Goal: Task Accomplishment & Management: Use online tool/utility

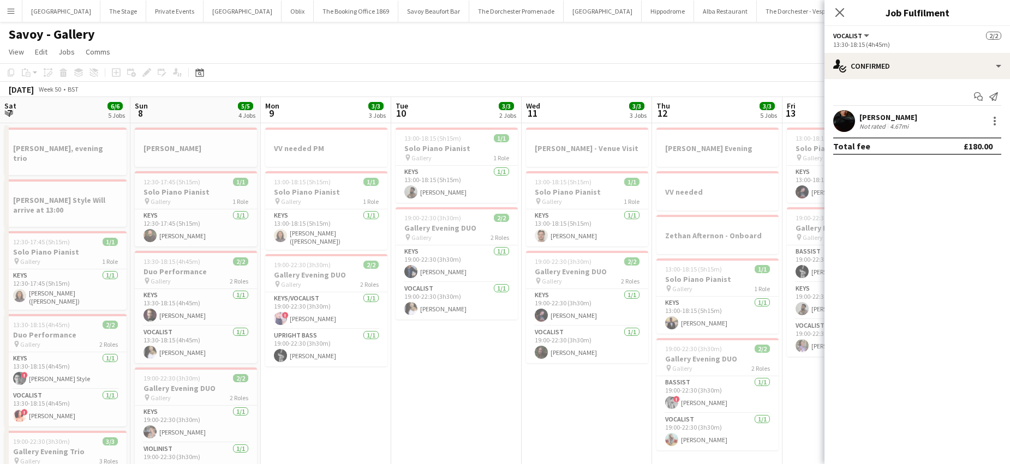
click at [11, 19] on button "Menu" at bounding box center [11, 11] width 22 height 22
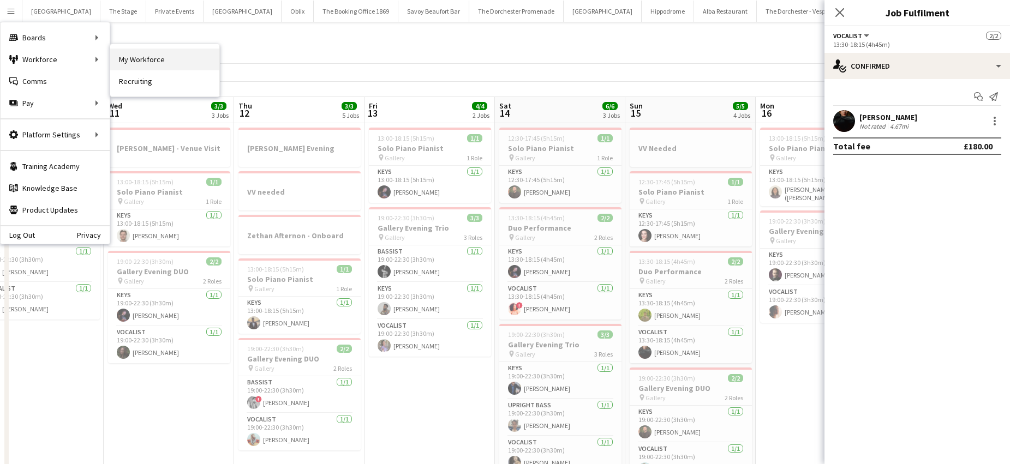
click at [127, 53] on link "My Workforce" at bounding box center [164, 60] width 109 height 22
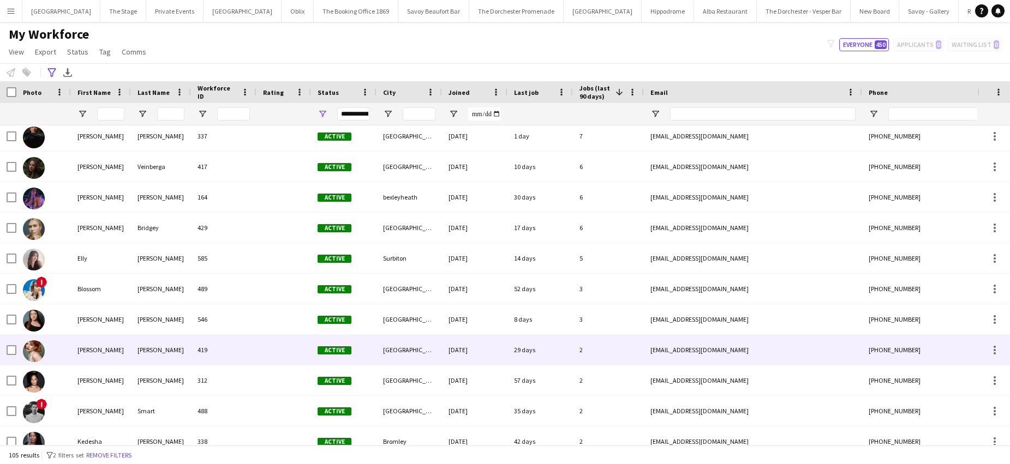
scroll to position [432, 0]
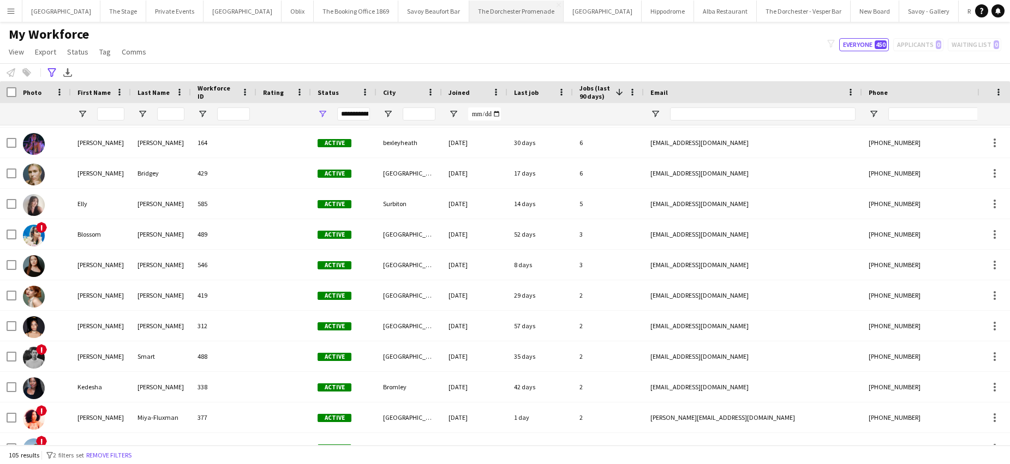
click at [513, 1] on button "The Dorchester Promenade Close" at bounding box center [516, 11] width 94 height 21
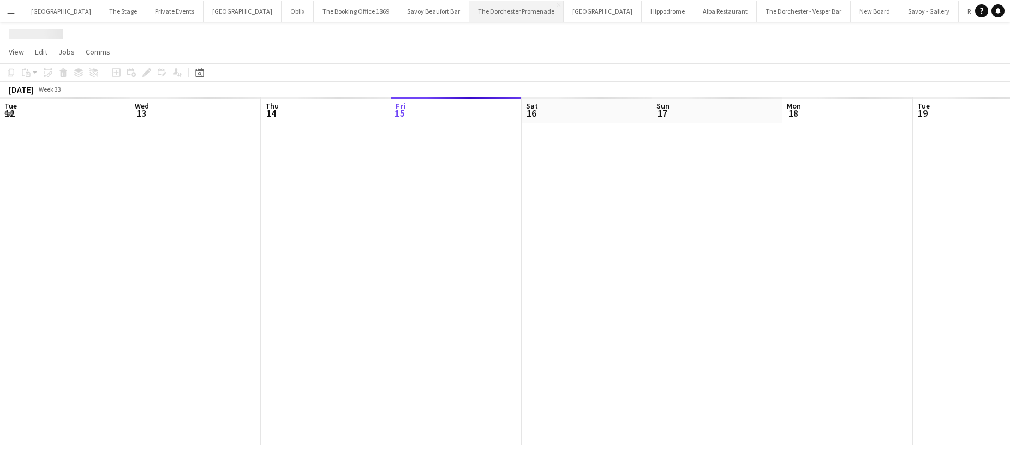
scroll to position [0, 261]
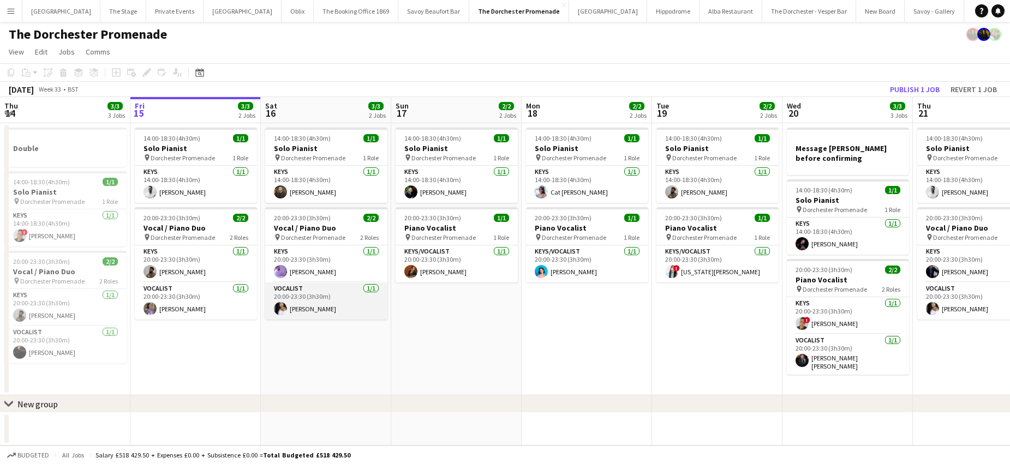
click at [300, 304] on app-card-role "Vocalist [DATE] 20:00-23:30 (3h30m) [PERSON_NAME]" at bounding box center [326, 301] width 122 height 37
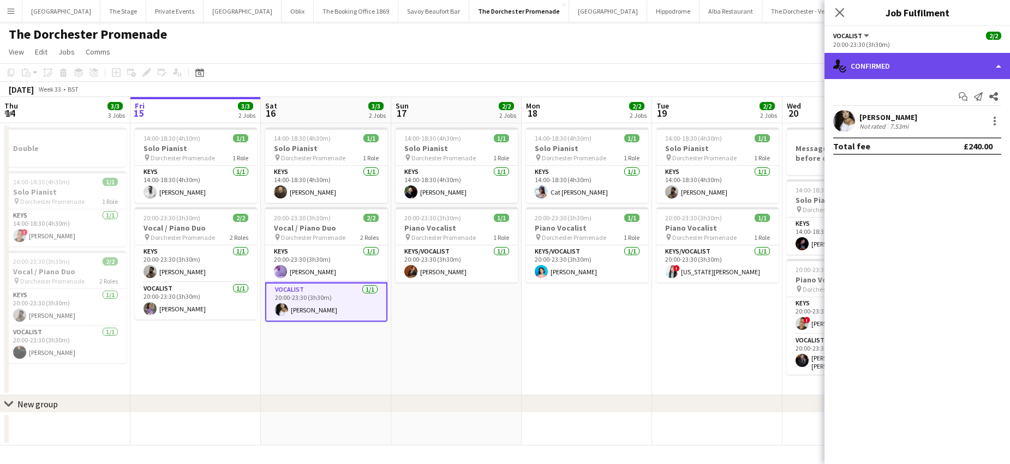
click at [862, 70] on div "single-neutral-actions-check-2 Confirmed" at bounding box center [918, 66] width 186 height 26
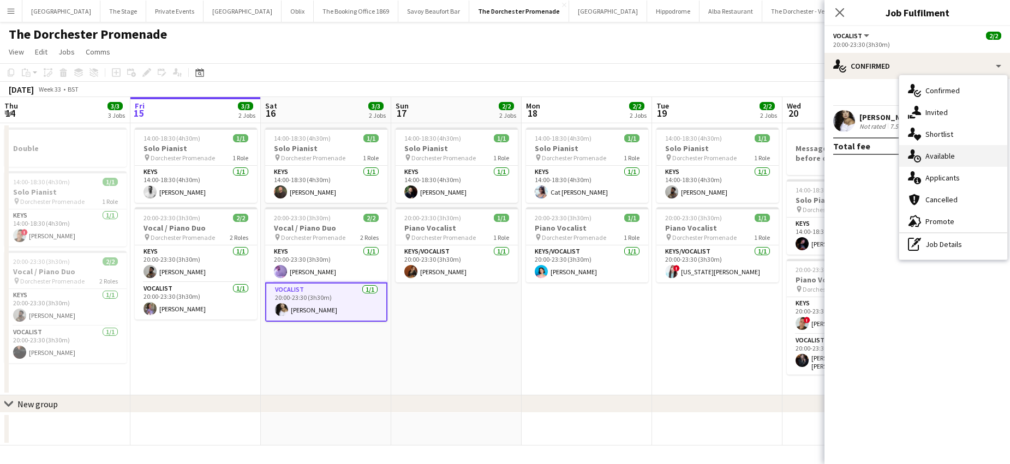
click at [928, 153] on div "single-neutral-actions-upload Available" at bounding box center [953, 156] width 108 height 22
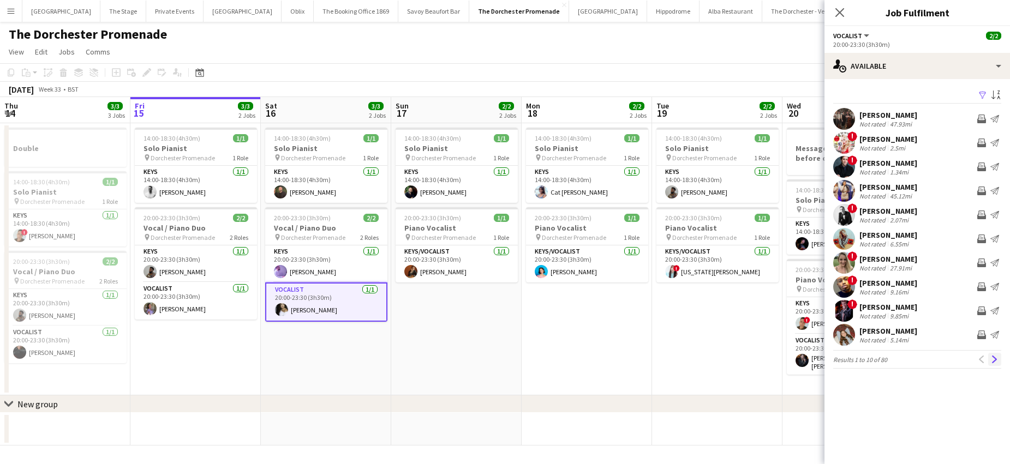
click at [996, 364] on button "Next" at bounding box center [994, 359] width 13 height 13
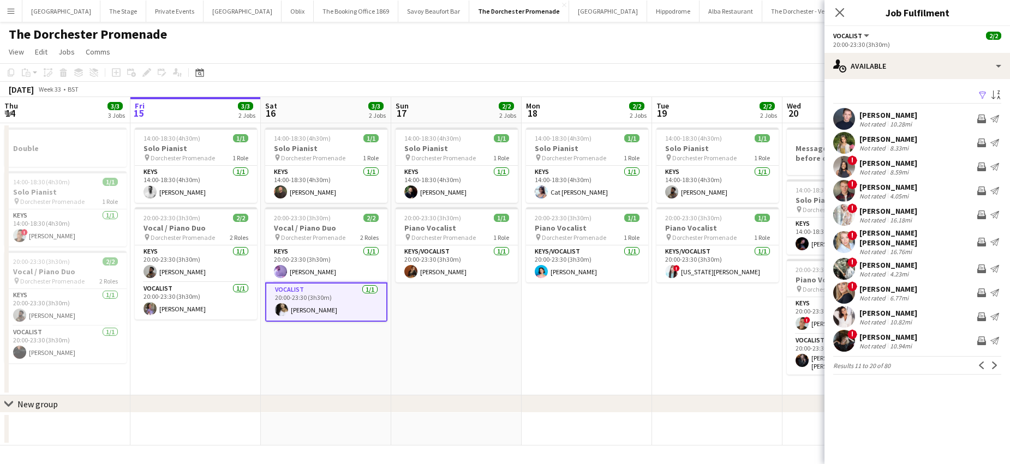
click at [996, 364] on button "Next" at bounding box center [994, 365] width 13 height 13
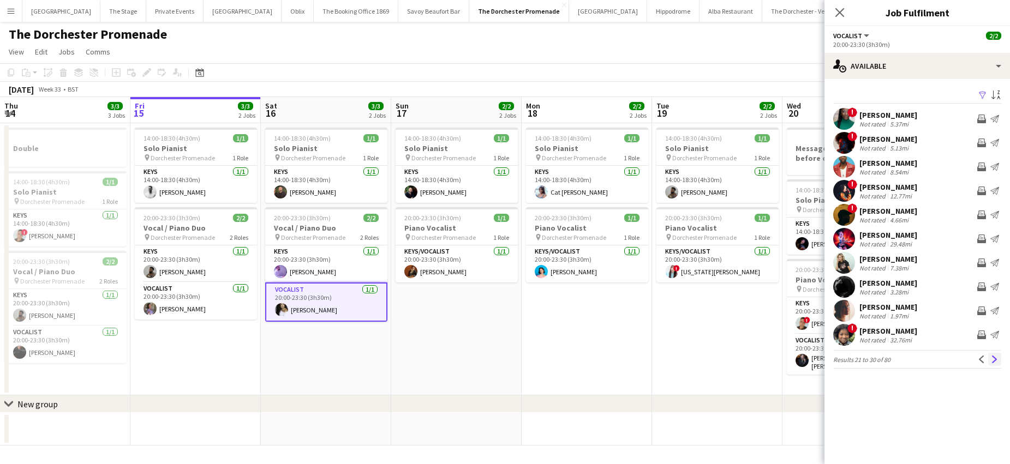
click at [996, 364] on button "Next" at bounding box center [994, 359] width 13 height 13
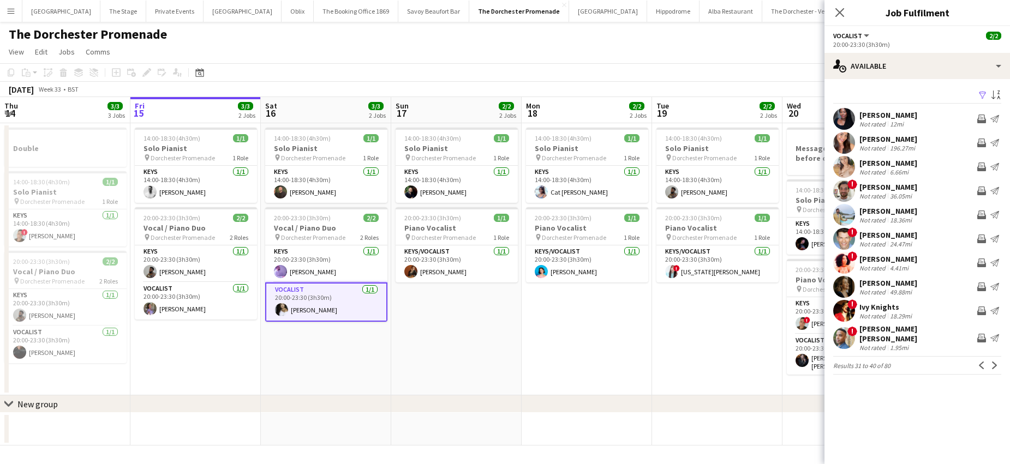
click at [996, 364] on button "Next" at bounding box center [994, 365] width 13 height 13
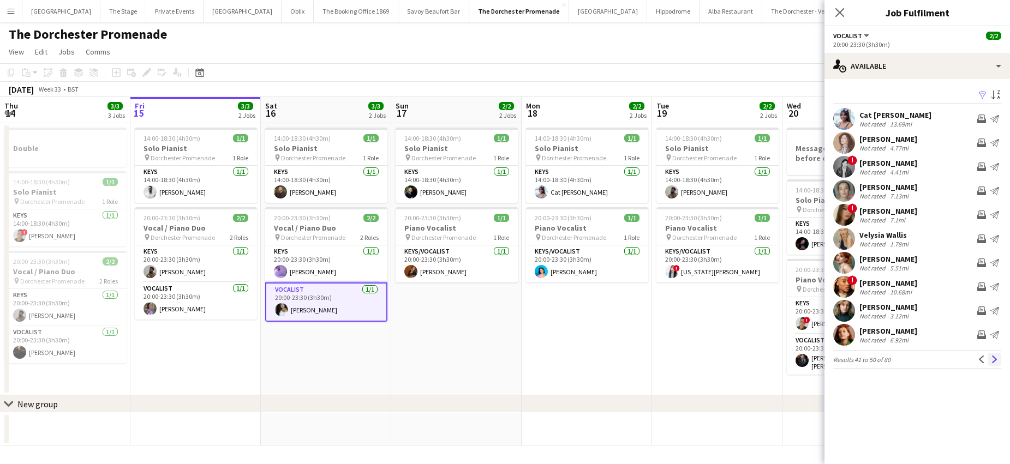
click at [996, 365] on button "Next" at bounding box center [994, 359] width 13 height 13
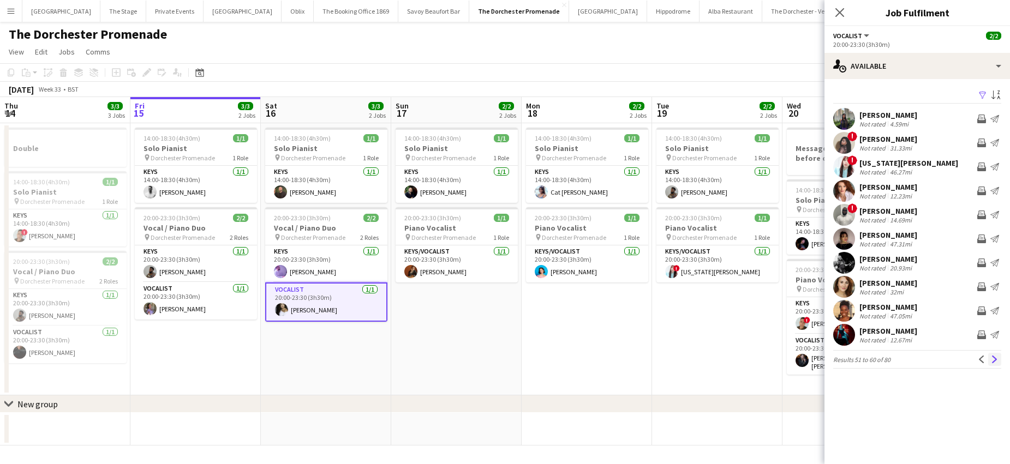
click at [996, 364] on button "Next" at bounding box center [994, 359] width 13 height 13
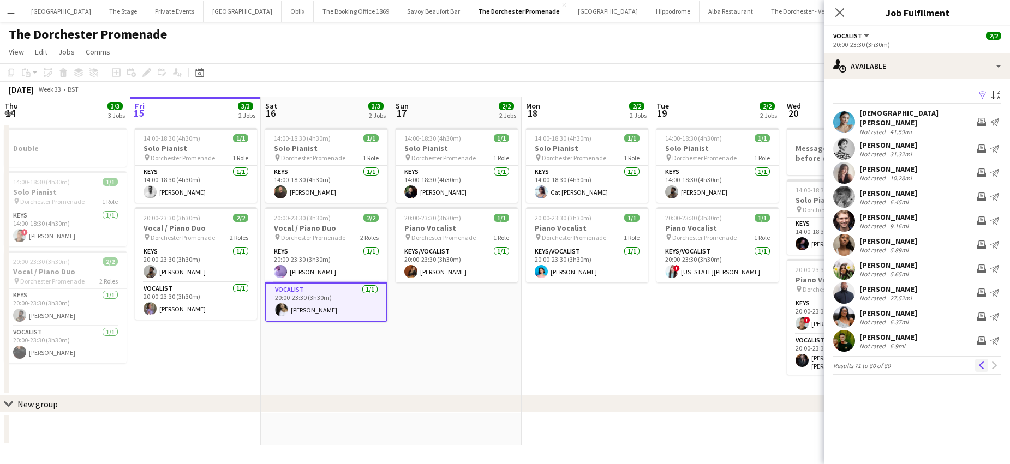
click at [978, 362] on app-icon "Previous" at bounding box center [982, 366] width 8 height 8
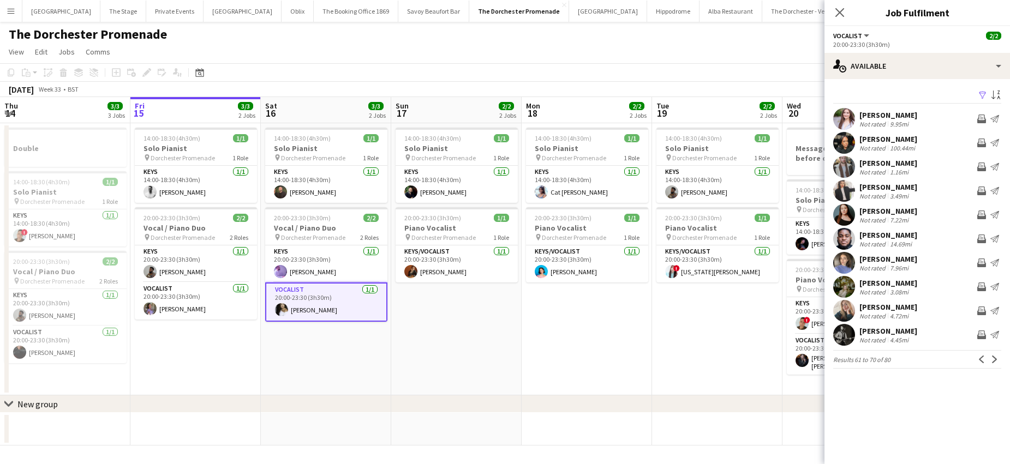
scroll to position [0, 261]
click at [402, 357] on app-date-cell "14:00-18:30 (4h30m) 1/1 Solo Pianist pin Dorchester Promenade 1 Role Keys [DATE…" at bounding box center [456, 259] width 130 height 272
